Goal: Communication & Community: Answer question/provide support

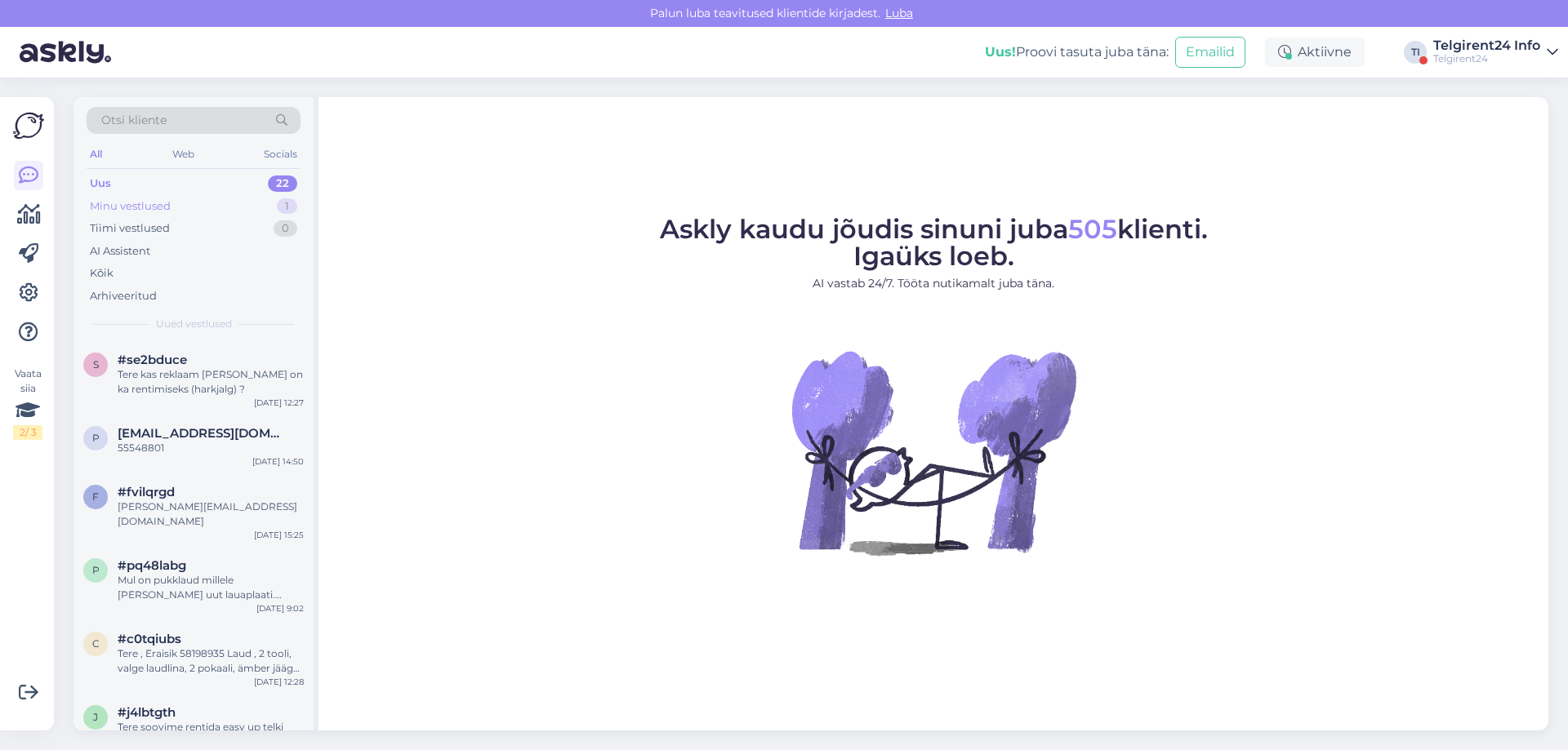
click at [192, 209] on div "Minu vestlused 1" at bounding box center [193, 206] width 214 height 23
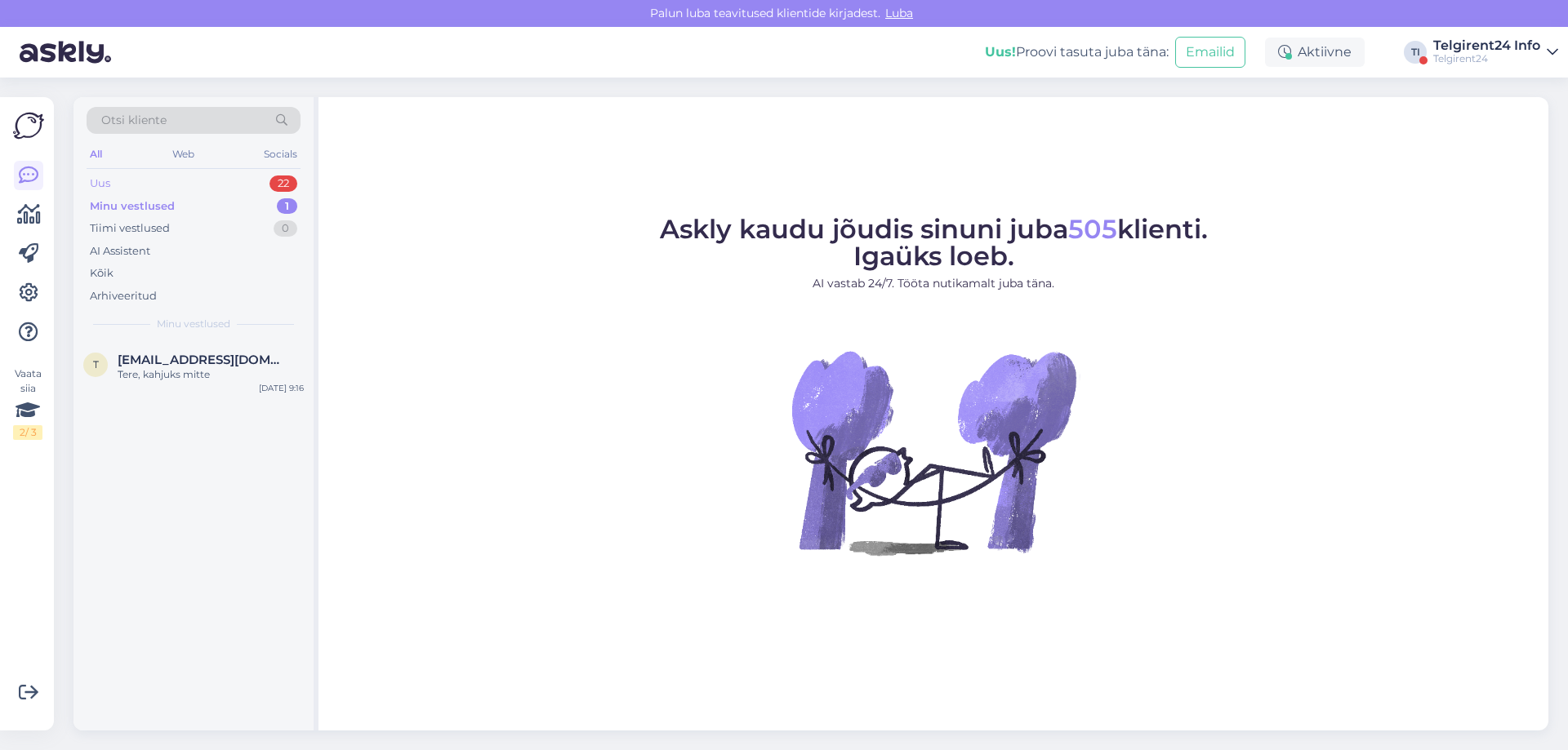
click at [200, 181] on div "Uus 22" at bounding box center [193, 184] width 214 height 23
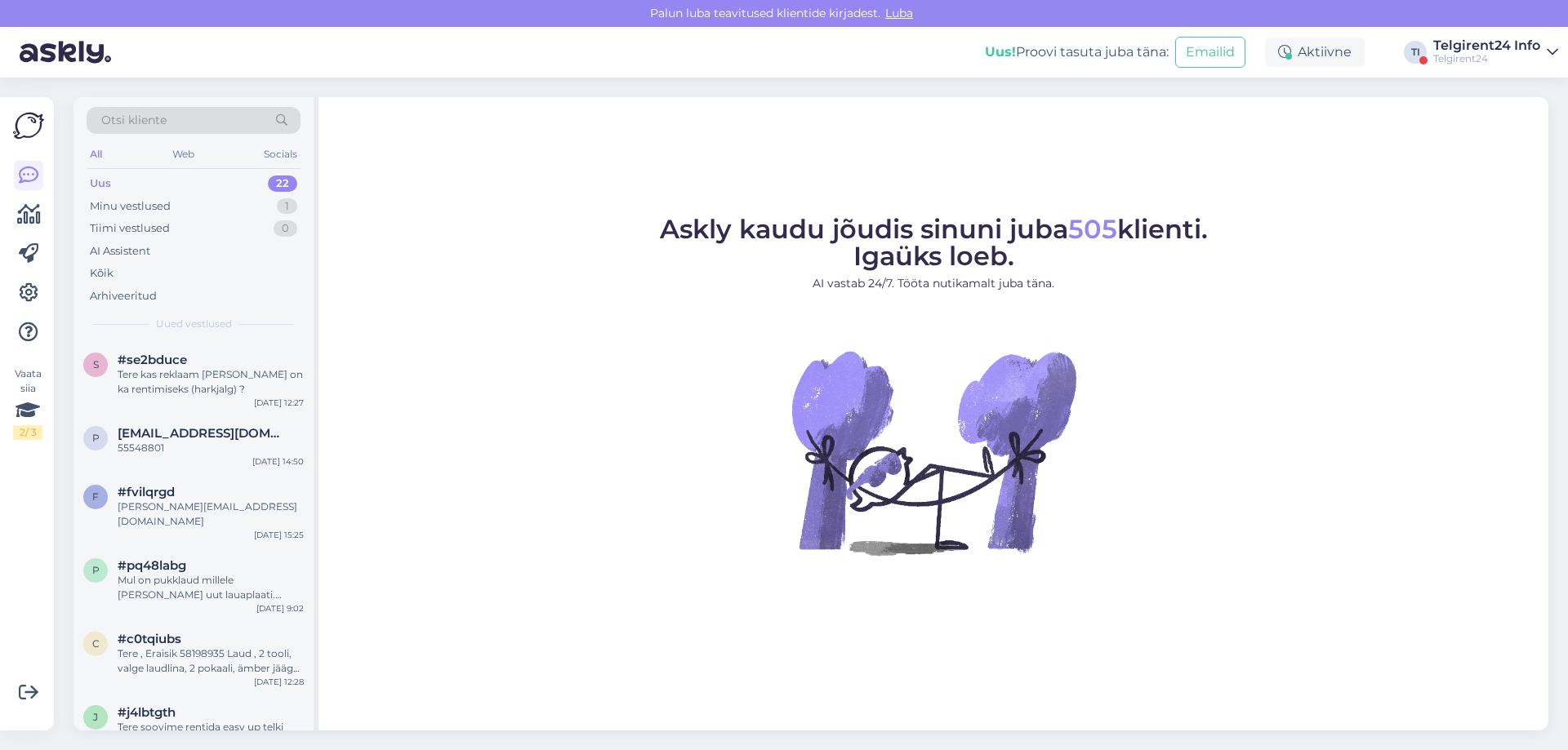
click at [1479, 59] on div "Telgirent24" at bounding box center [1486, 59] width 107 height 13
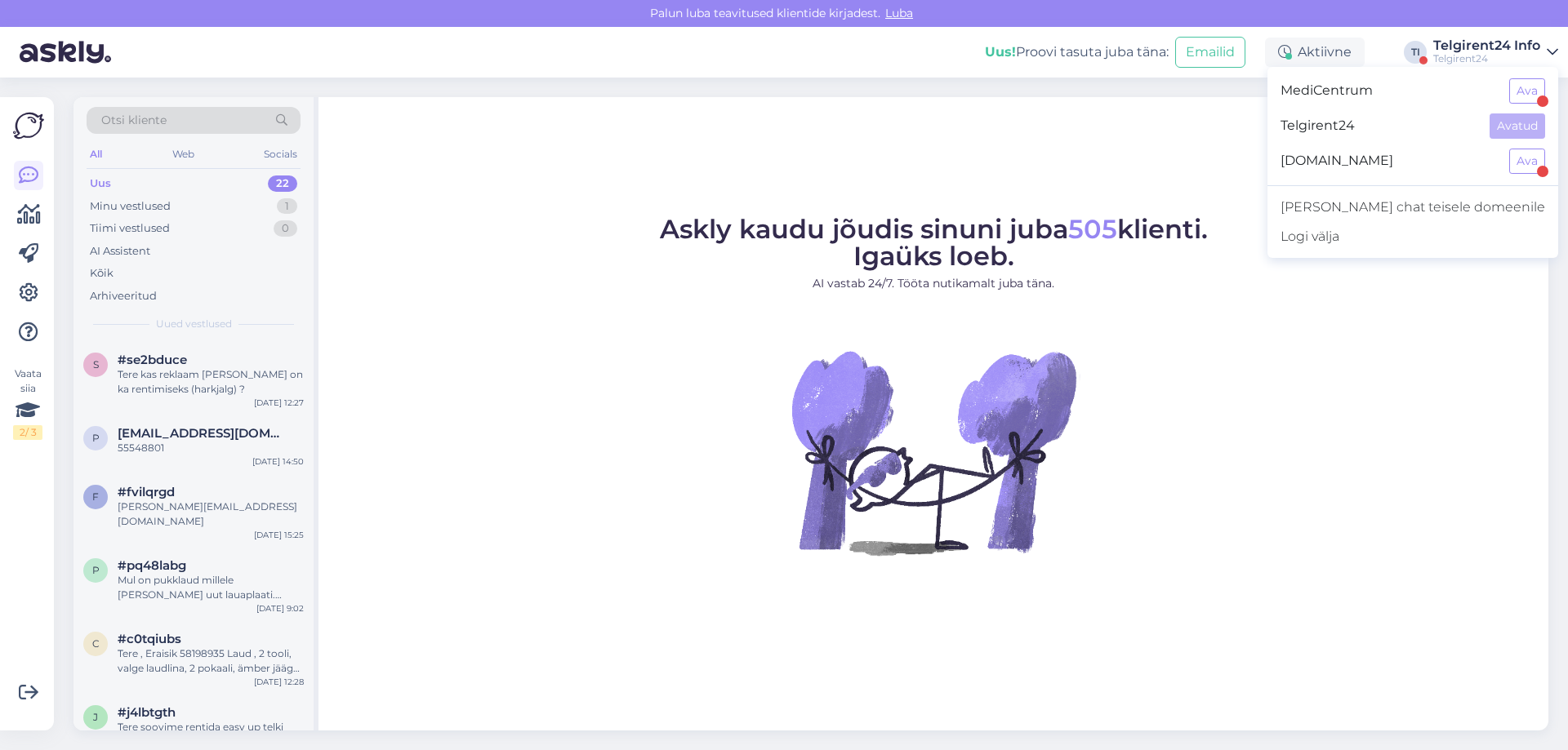
click at [1435, 167] on span "[DOMAIN_NAME]" at bounding box center [1388, 161] width 215 height 25
click at [1513, 159] on button "Ava" at bounding box center [1527, 161] width 36 height 25
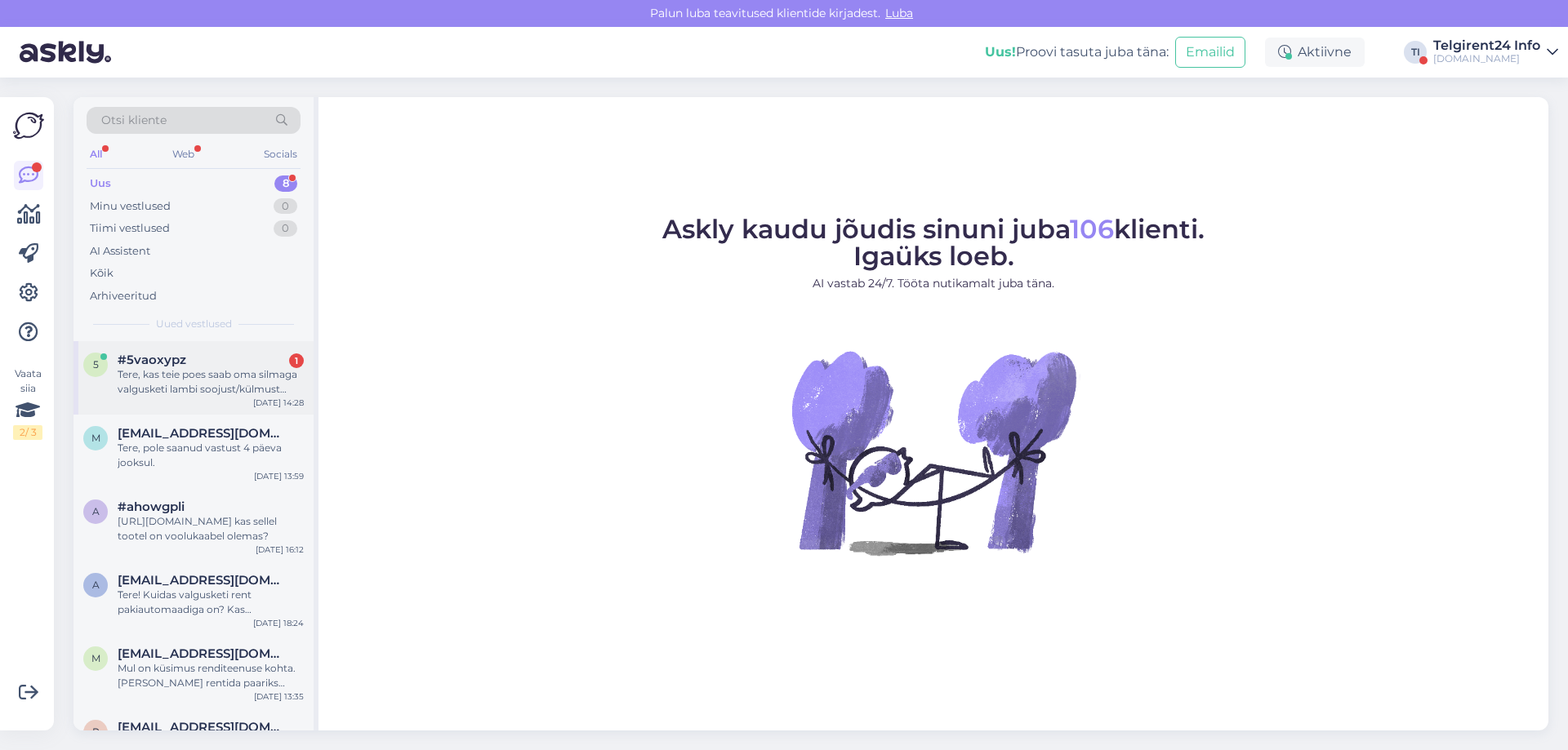
click at [197, 383] on div "Tere, kas teie poes saab oma silmaga valgusketi lambi soojust/külmust näha?" at bounding box center [210, 382] width 186 height 29
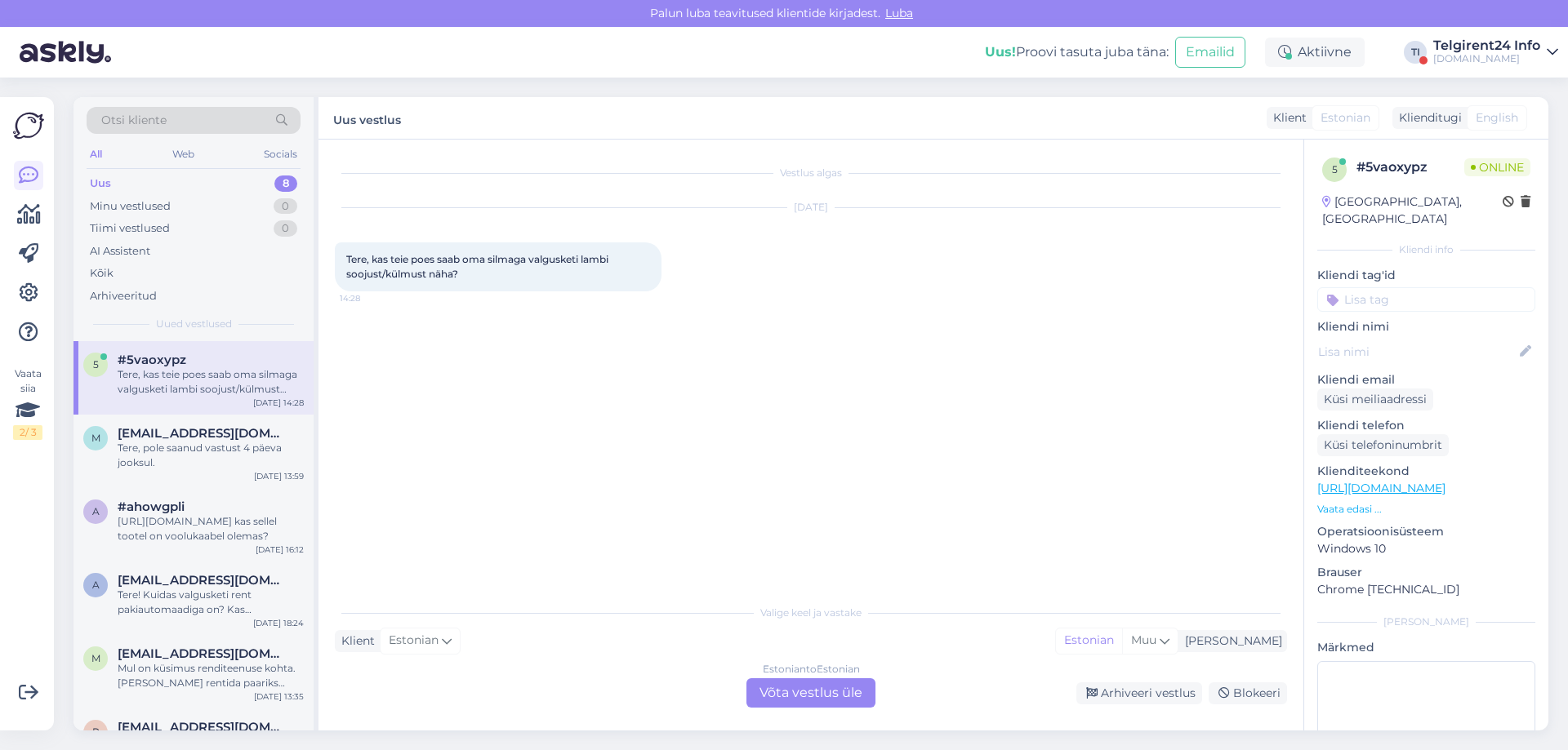
click at [817, 686] on div "Estonian to Estonian Võta vestlus üle" at bounding box center [811, 692] width 129 height 29
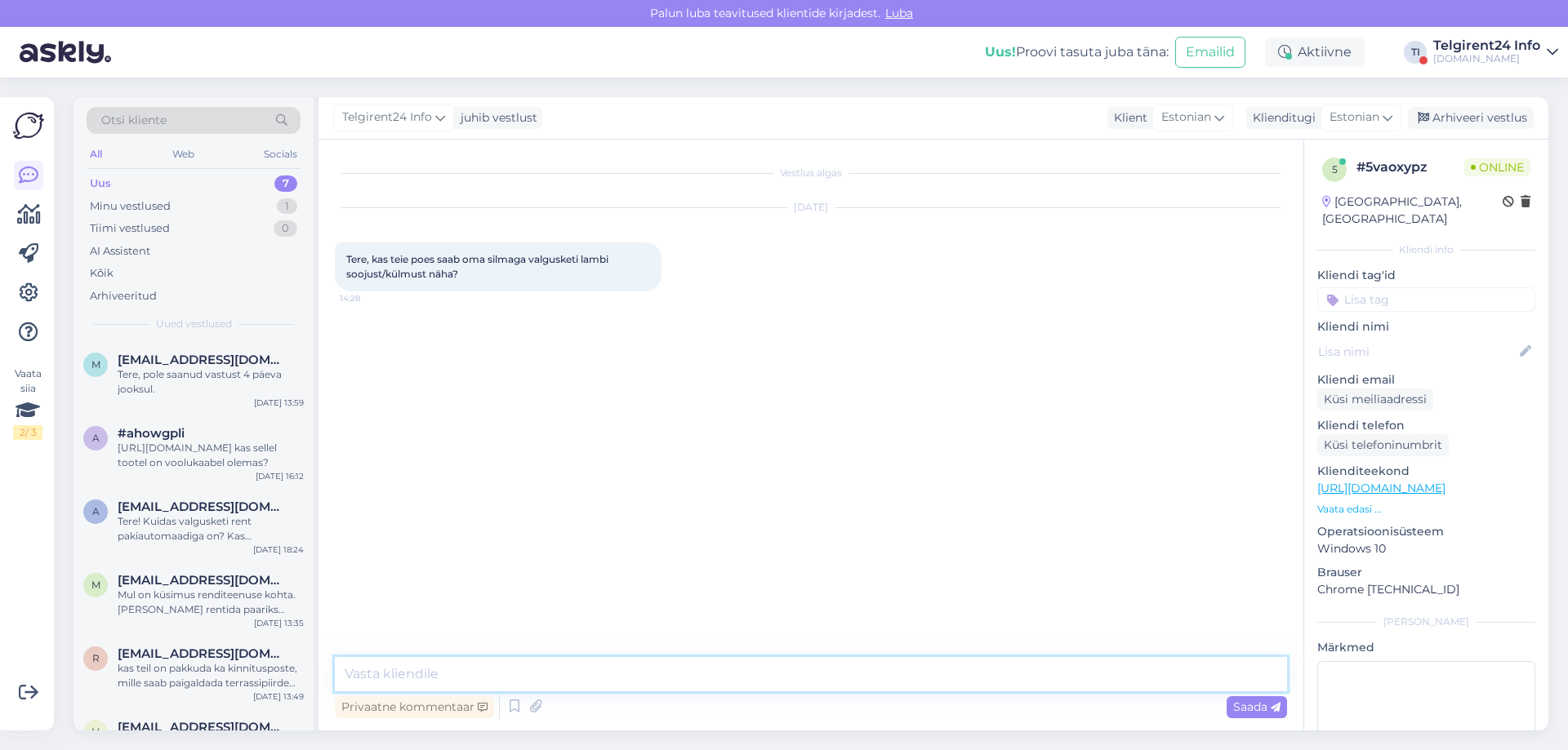
click at [820, 686] on textarea at bounding box center [811, 674] width 952 height 35
type textarea "Tere, loomulikult :) kohapeal saame proovida erineva võimsusega pirne"
